Goal: Information Seeking & Learning: Learn about a topic

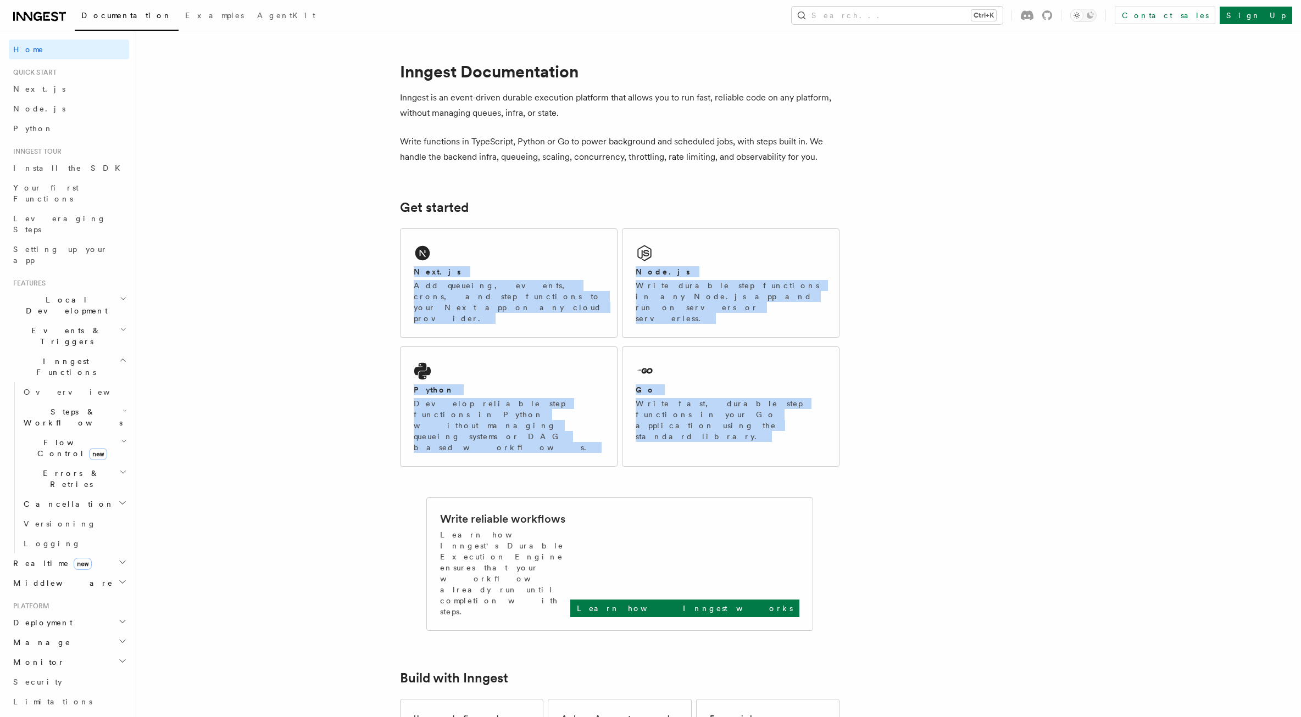
drag, startPoint x: 365, startPoint y: 220, endPoint x: 348, endPoint y: 436, distance: 216.0
drag, startPoint x: 353, startPoint y: 419, endPoint x: 332, endPoint y: 190, distance: 229.5
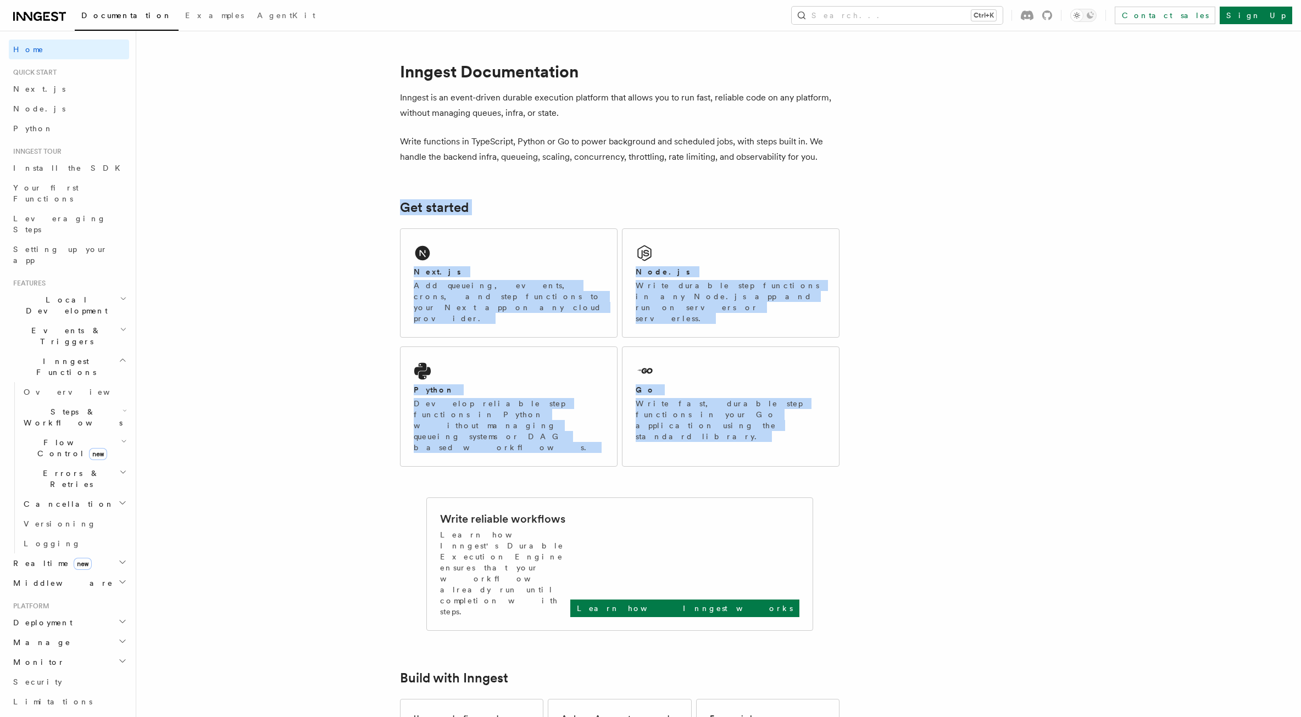
drag, startPoint x: 332, startPoint y: 190, endPoint x: 170, endPoint y: 220, distance: 164.9
drag, startPoint x: 265, startPoint y: 214, endPoint x: 246, endPoint y: 441, distance: 227.7
drag, startPoint x: 246, startPoint y: 441, endPoint x: 341, endPoint y: 253, distance: 211.3
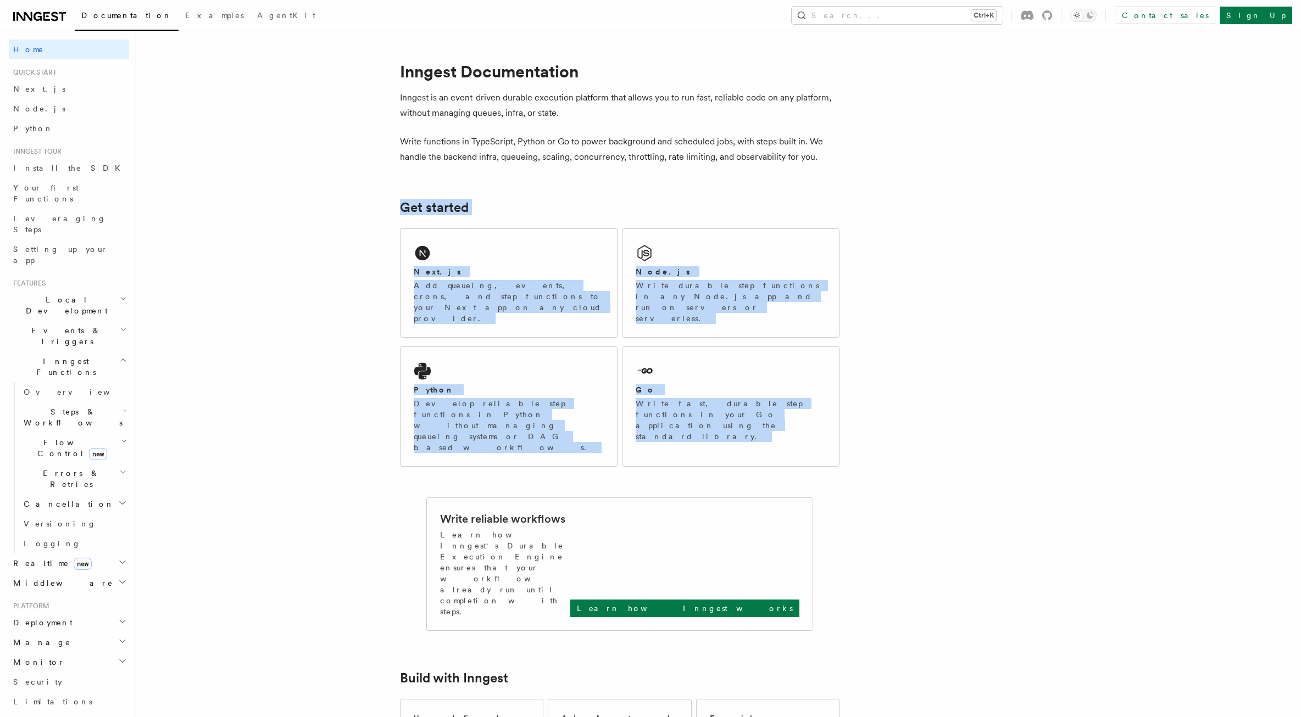
drag, startPoint x: 349, startPoint y: 300, endPoint x: 331, endPoint y: 429, distance: 129.7
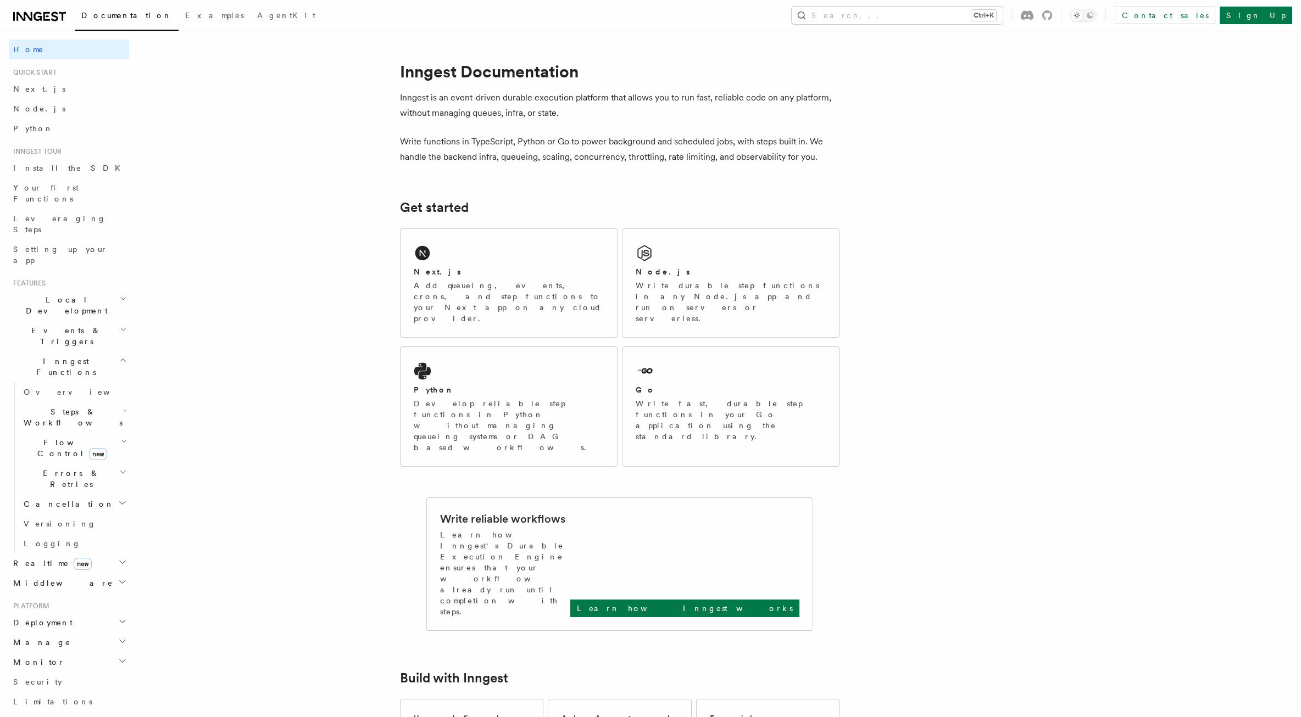
drag, startPoint x: 331, startPoint y: 429, endPoint x: 308, endPoint y: 505, distance: 80.5
click at [811, 398] on p "Write fast, durable step functions in your Go application using the standard li…" at bounding box center [731, 420] width 190 height 44
click at [123, 407] on icon "button" at bounding box center [125, 411] width 4 height 9
click at [69, 528] on span "AI Inference" at bounding box center [66, 538] width 64 height 20
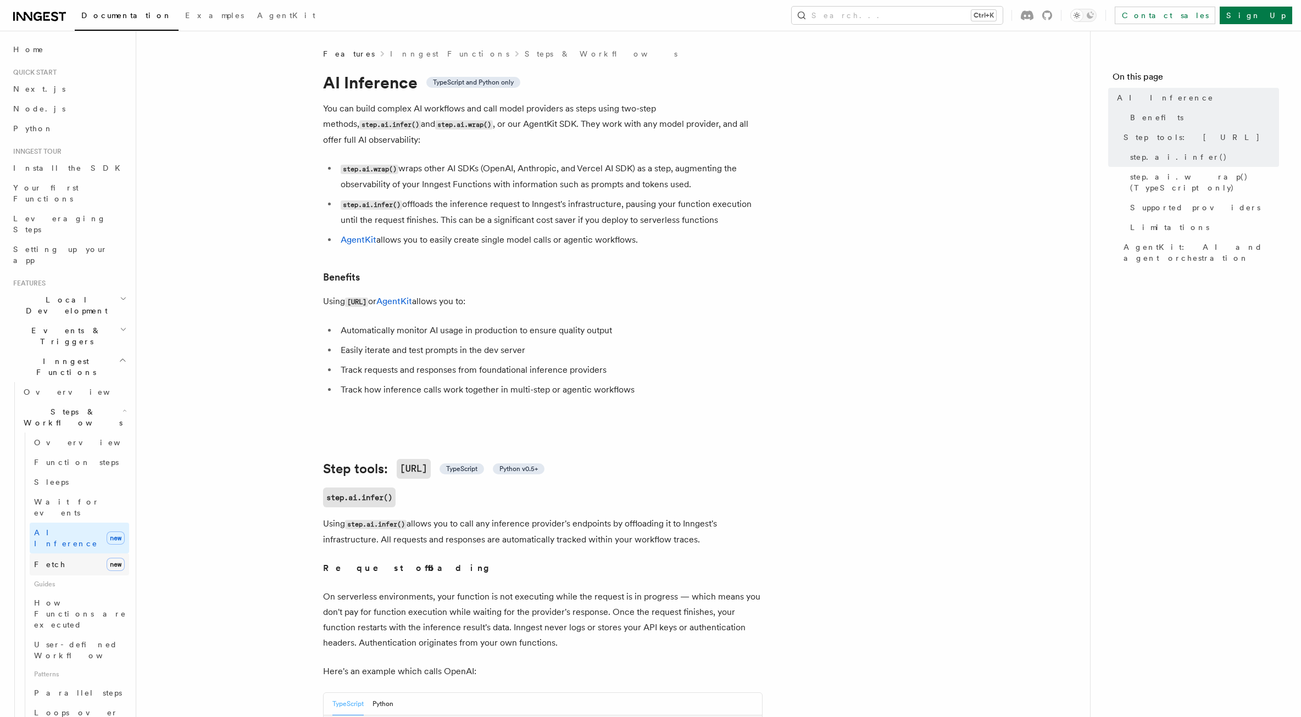
click at [82, 554] on link "Fetch new" at bounding box center [79, 565] width 99 height 22
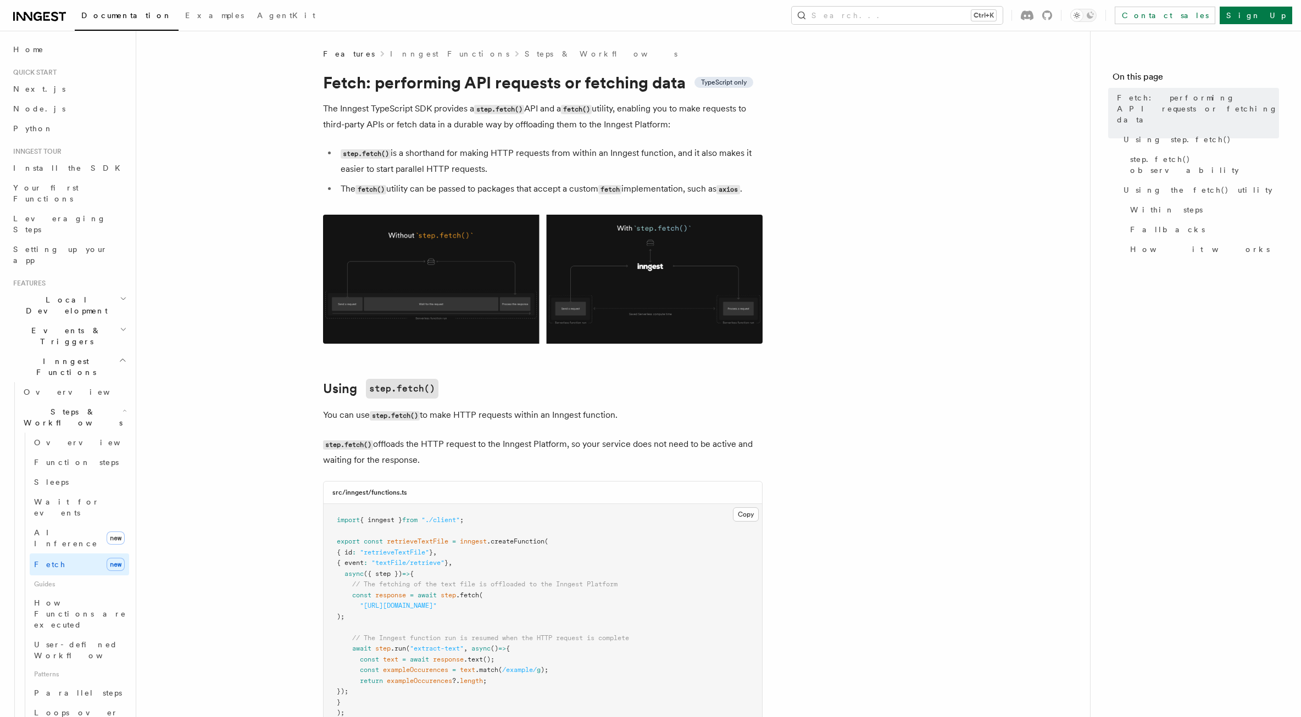
click at [102, 402] on h2 "Steps & Workflows" at bounding box center [74, 417] width 110 height 31
click at [105, 352] on h2 "Inngest Functions" at bounding box center [69, 367] width 120 height 31
click at [105, 382] on h2 "Realtime new" at bounding box center [69, 392] width 120 height 20
click at [84, 422] on link "React hooks / Next.js" at bounding box center [74, 437] width 110 height 31
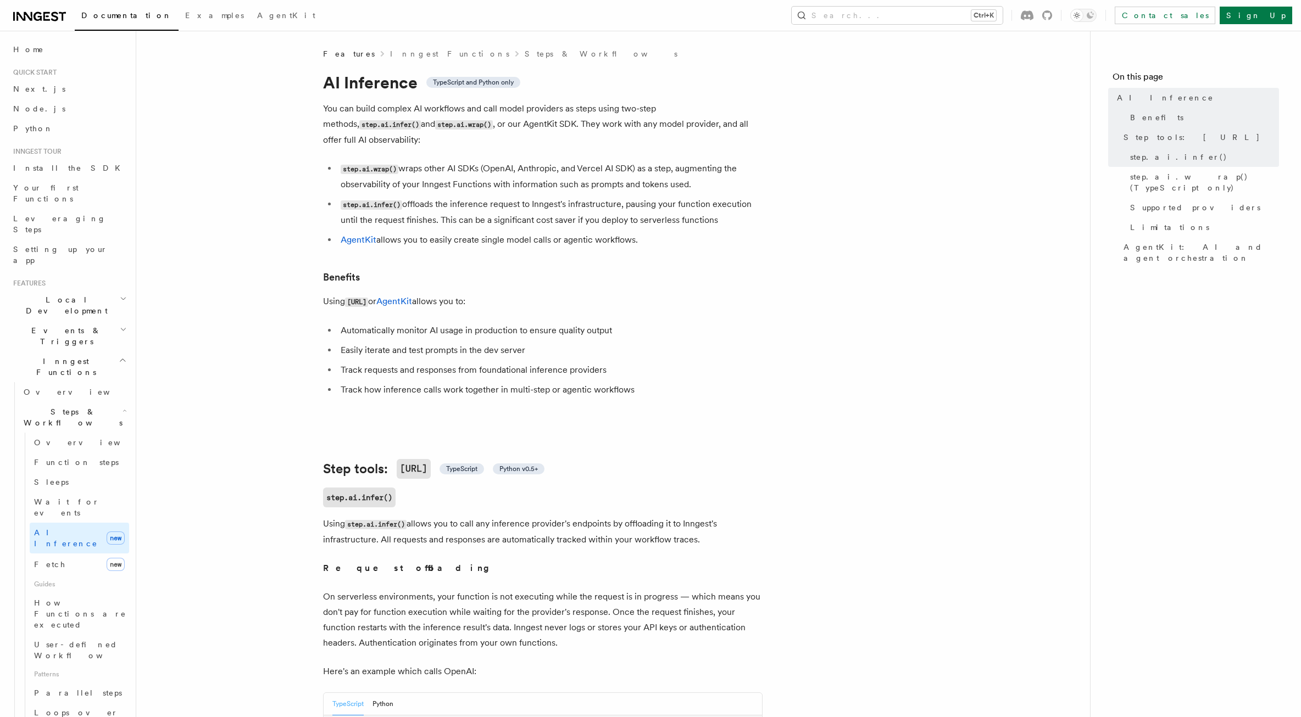
click at [123, 407] on icon "button" at bounding box center [125, 411] width 4 height 9
click at [119, 356] on icon "button" at bounding box center [123, 360] width 8 height 9
click at [120, 321] on h2 "Events & Triggers" at bounding box center [69, 336] width 120 height 31
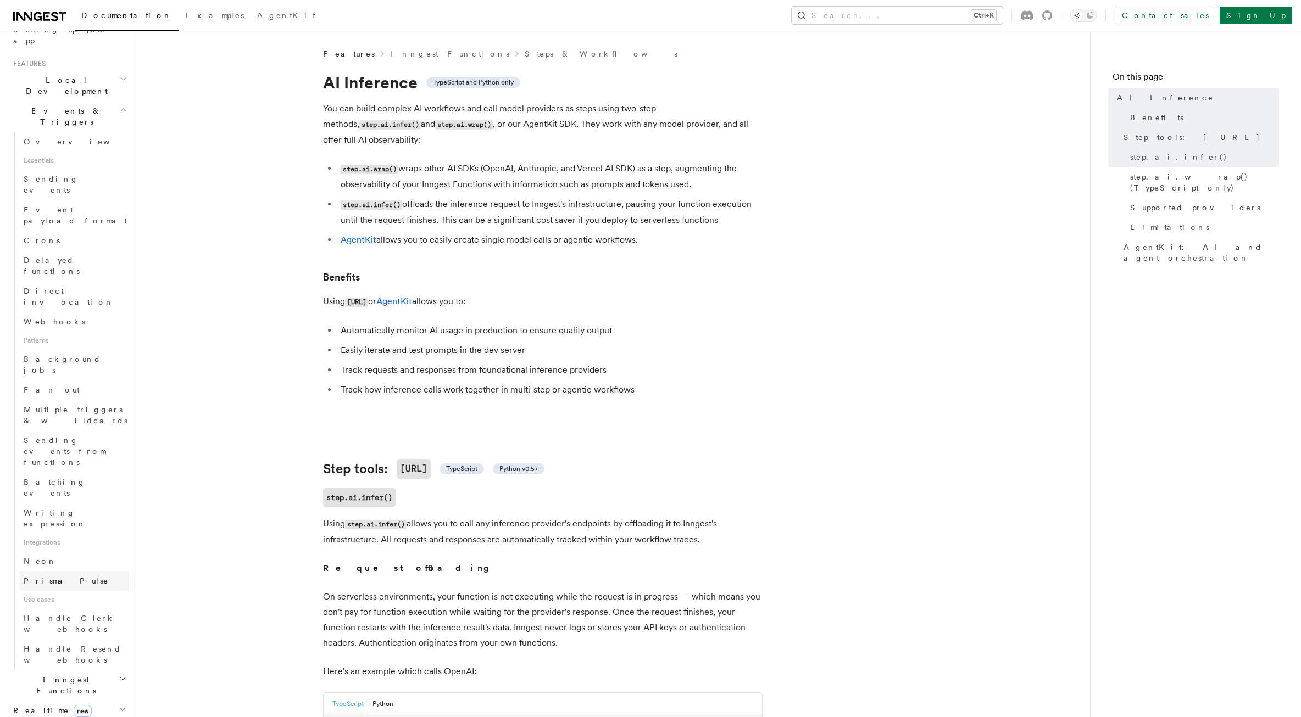
click at [75, 571] on link "Prisma Pulse" at bounding box center [74, 581] width 110 height 20
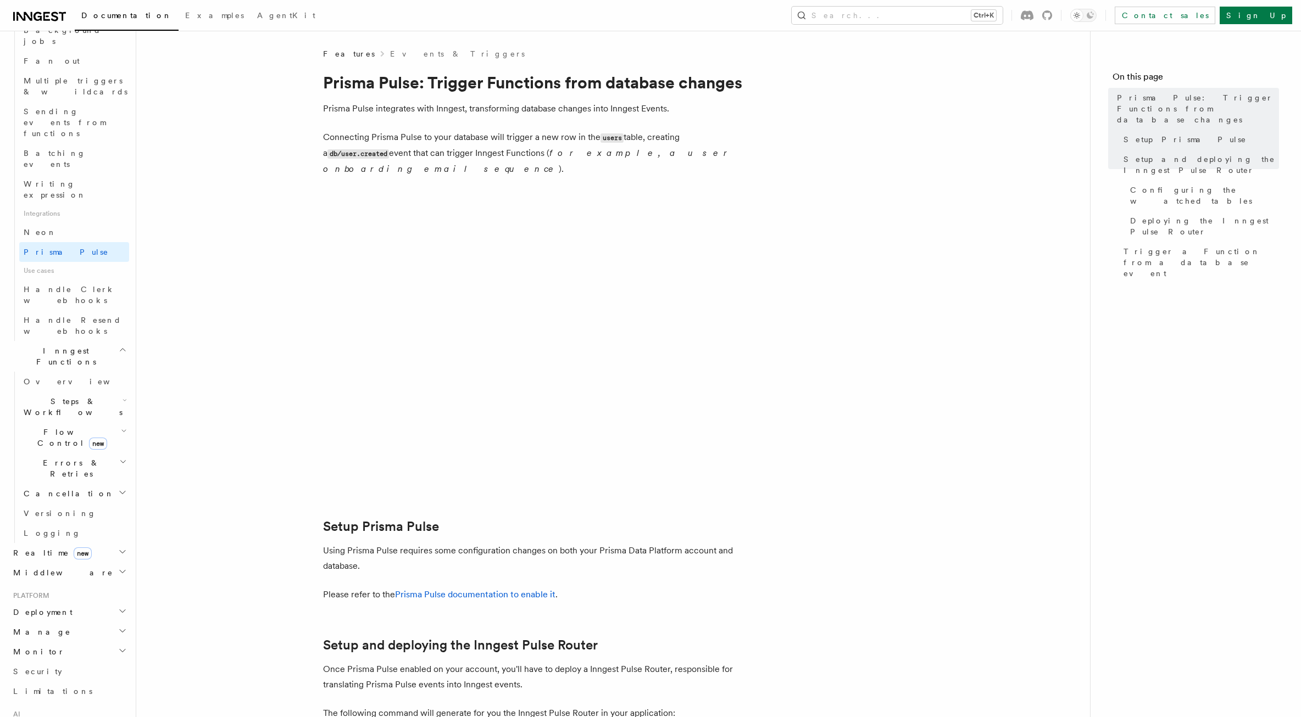
scroll to position [549, 0]
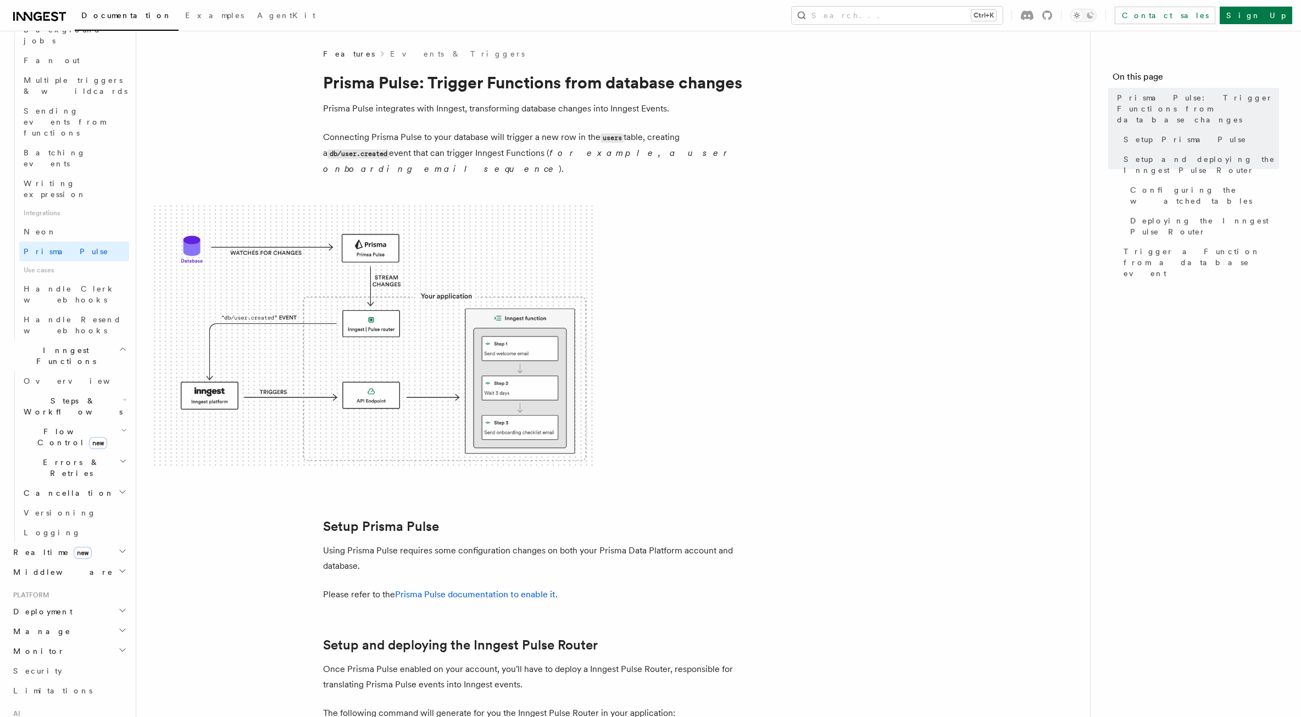
click at [96, 602] on h2 "Deployment" at bounding box center [69, 612] width 120 height 20
click at [74, 622] on h2 "Manage" at bounding box center [69, 632] width 120 height 20
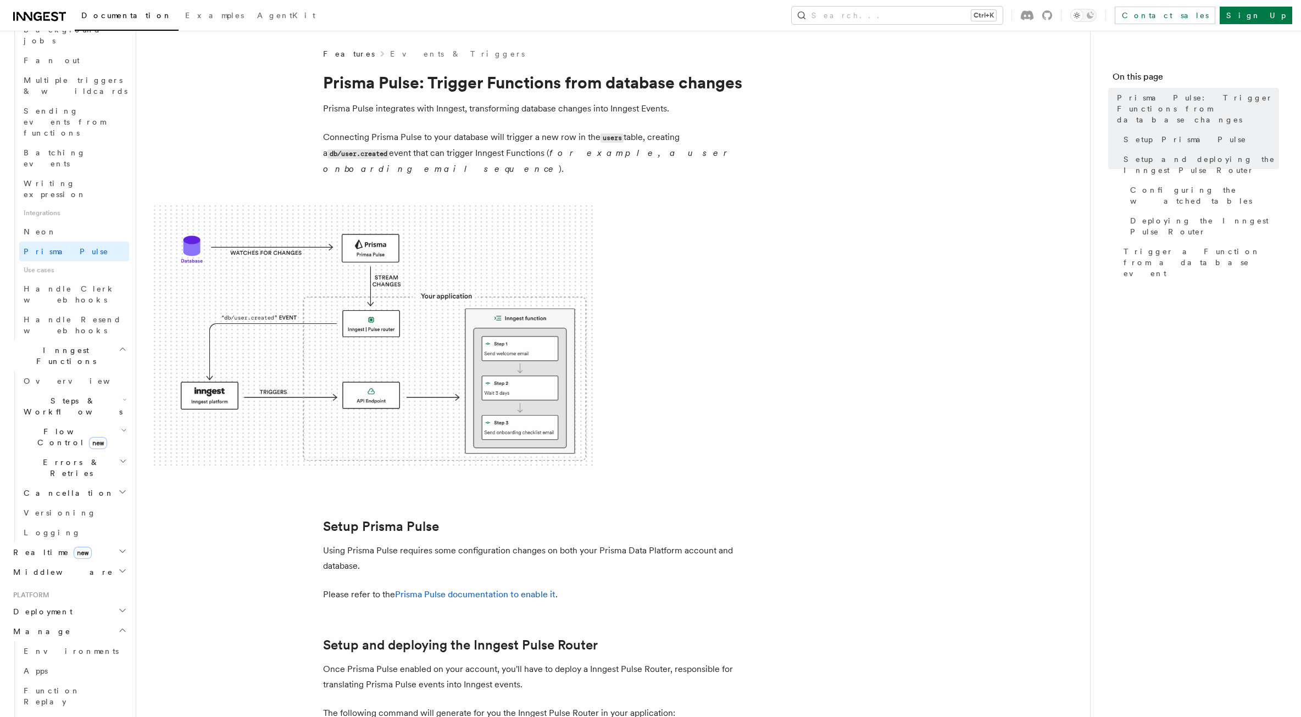
click at [74, 622] on h2 "Manage" at bounding box center [69, 632] width 120 height 20
click at [63, 642] on h2 "Monitor" at bounding box center [69, 652] width 120 height 20
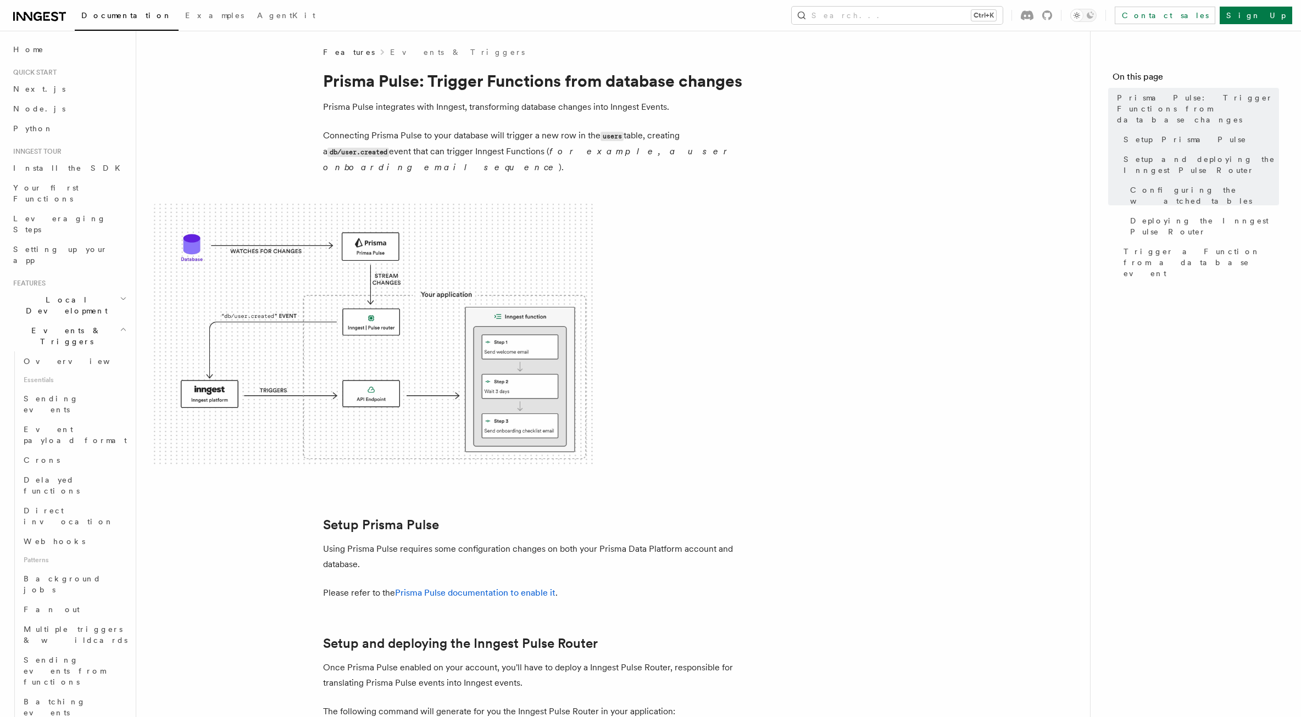
scroll to position [0, 0]
